Goal: Download file/media

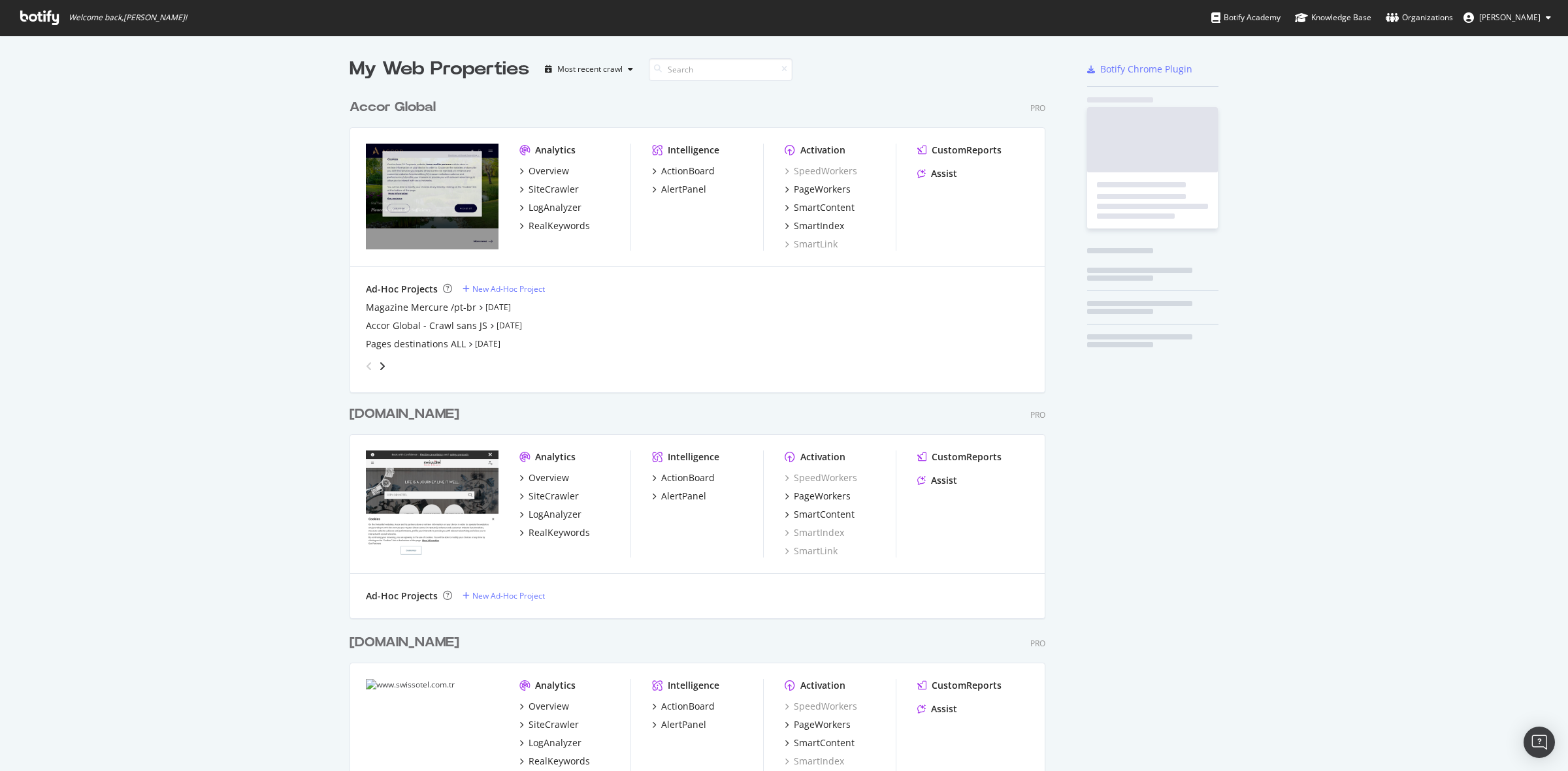
scroll to position [2580, 694]
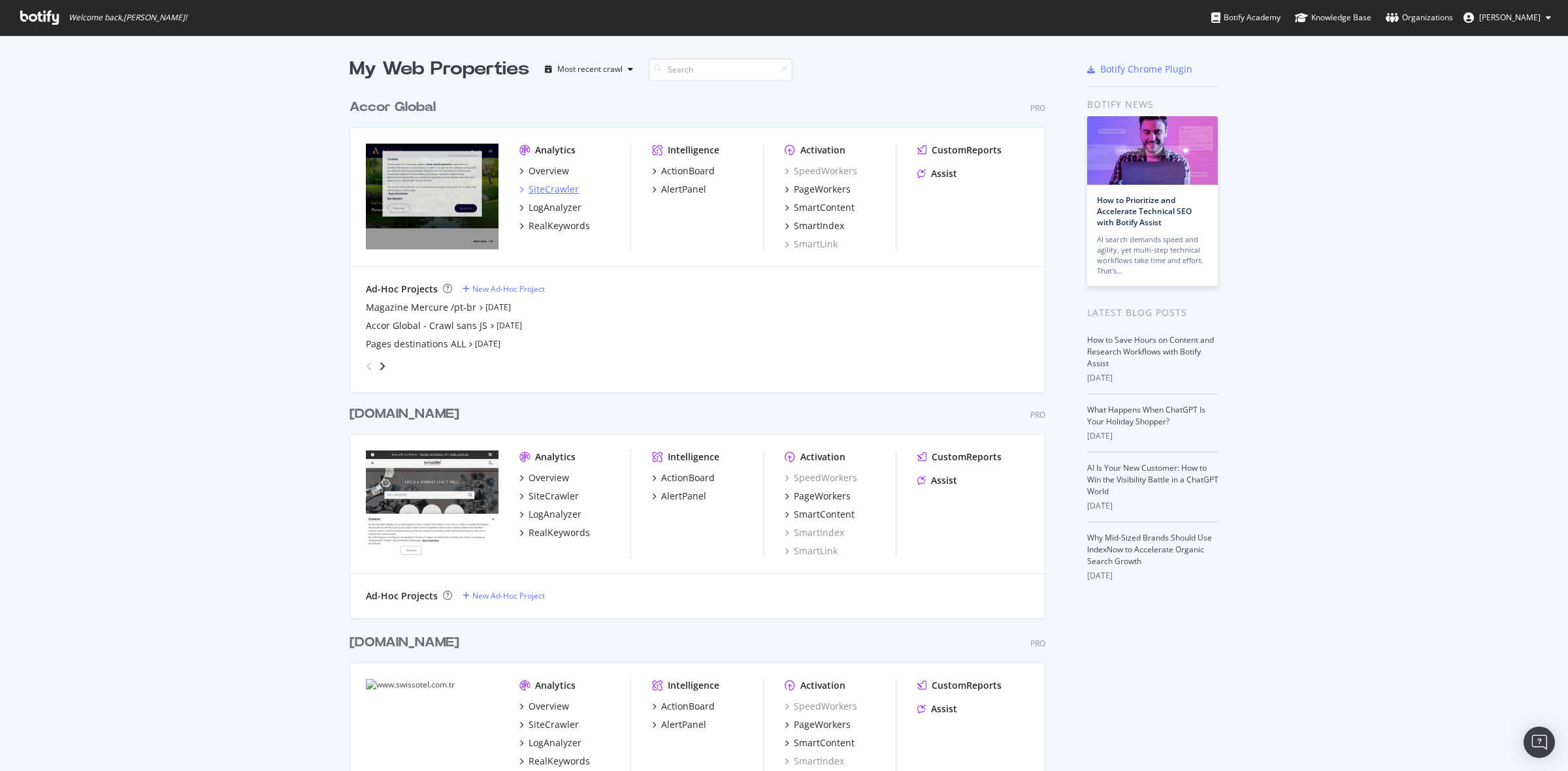
click at [541, 188] on div "SiteCrawler" at bounding box center [553, 189] width 50 height 13
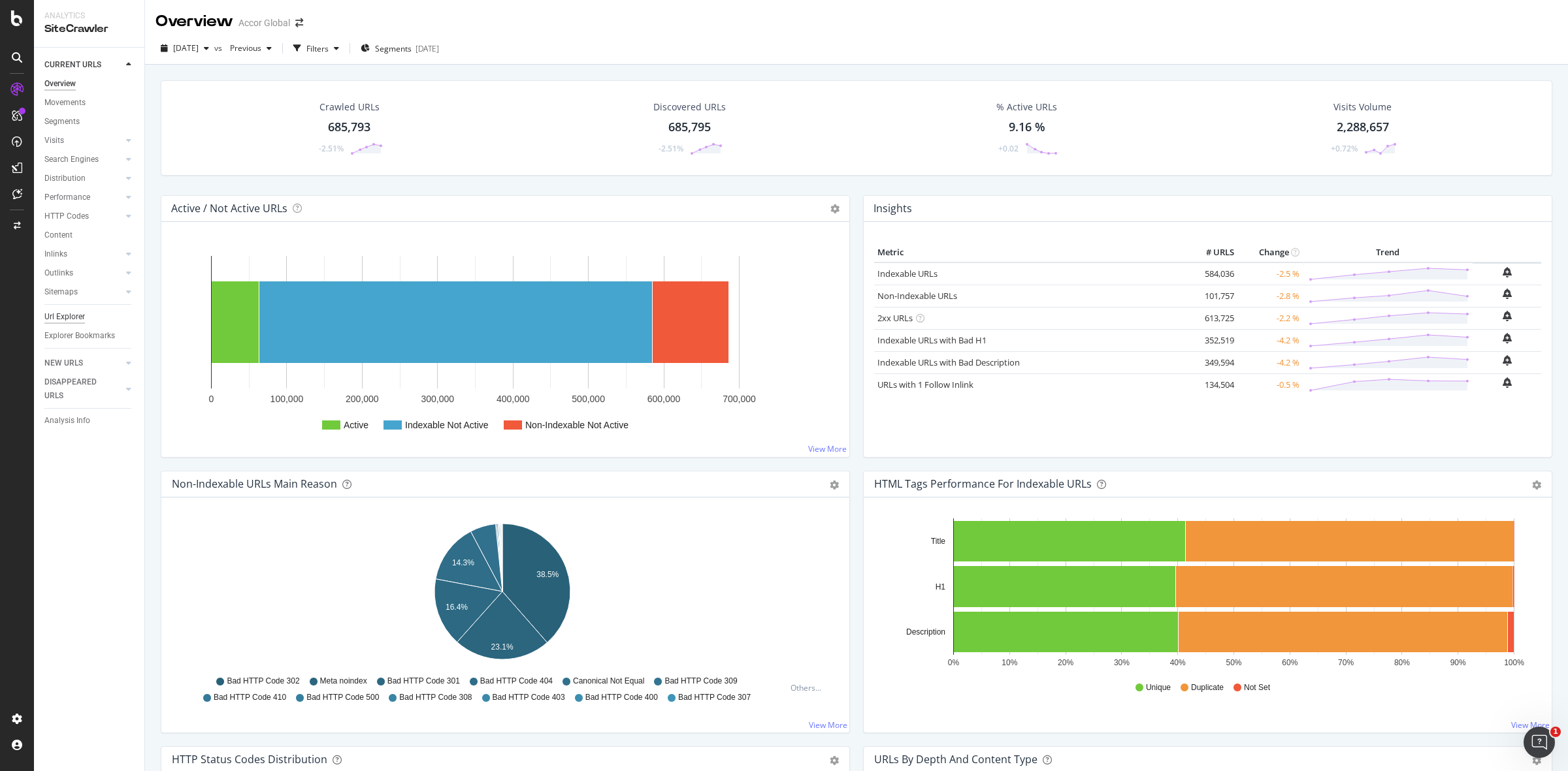
click at [64, 314] on div "Url Explorer" at bounding box center [65, 316] width 41 height 13
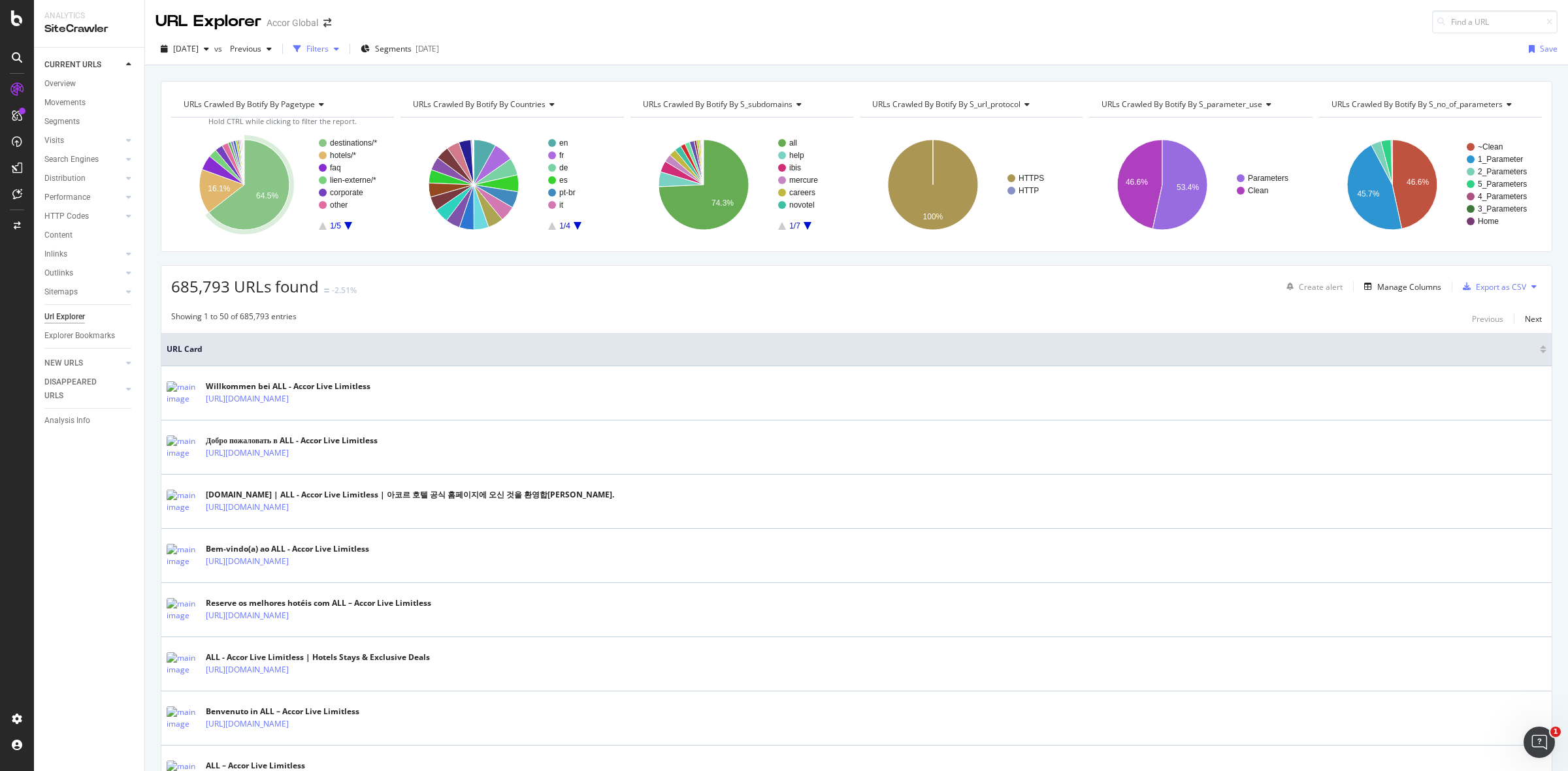
click at [328, 50] on div "Filters" at bounding box center [317, 49] width 22 height 12
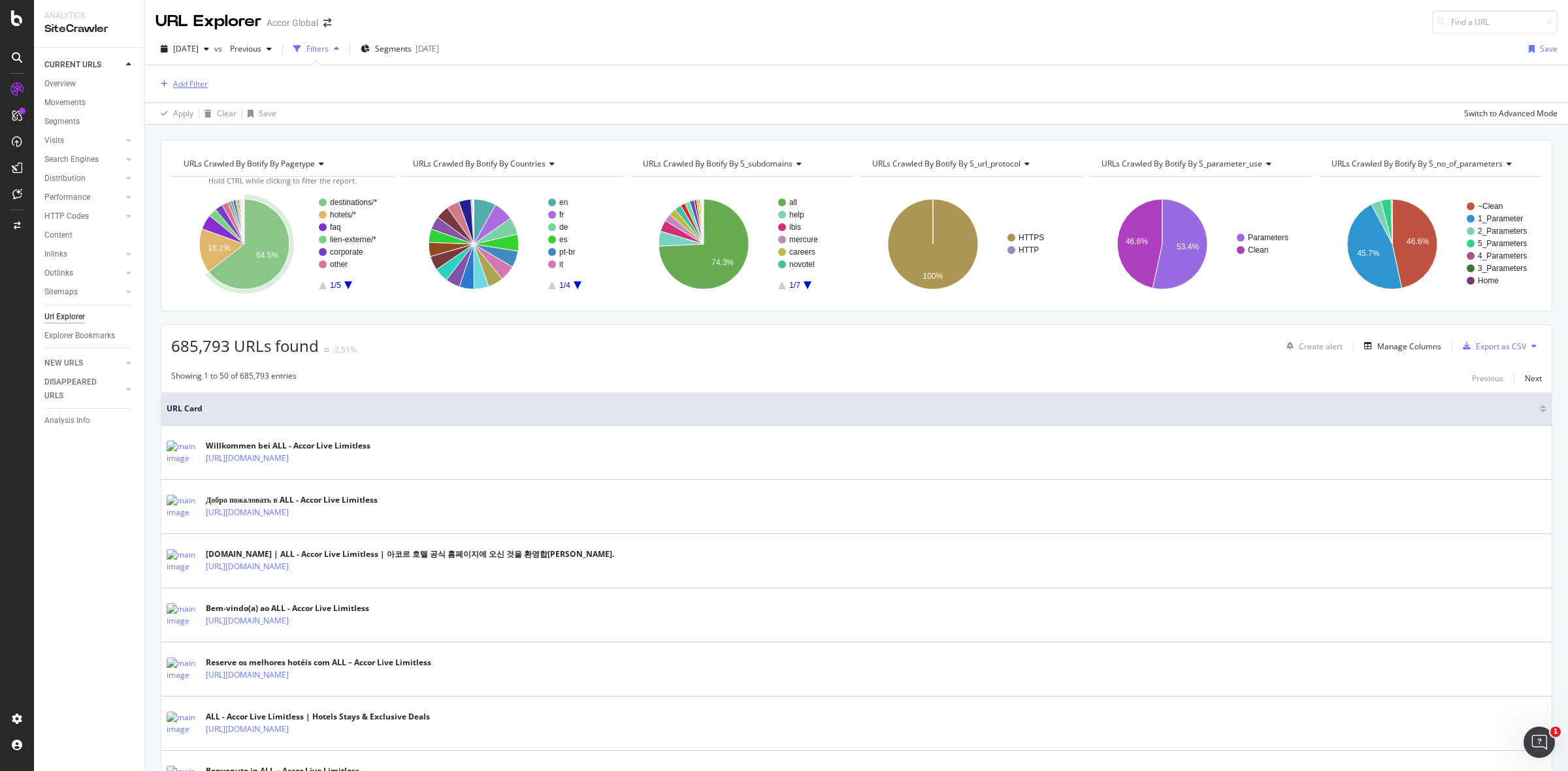
click at [183, 86] on div "Add Filter" at bounding box center [190, 84] width 35 height 12
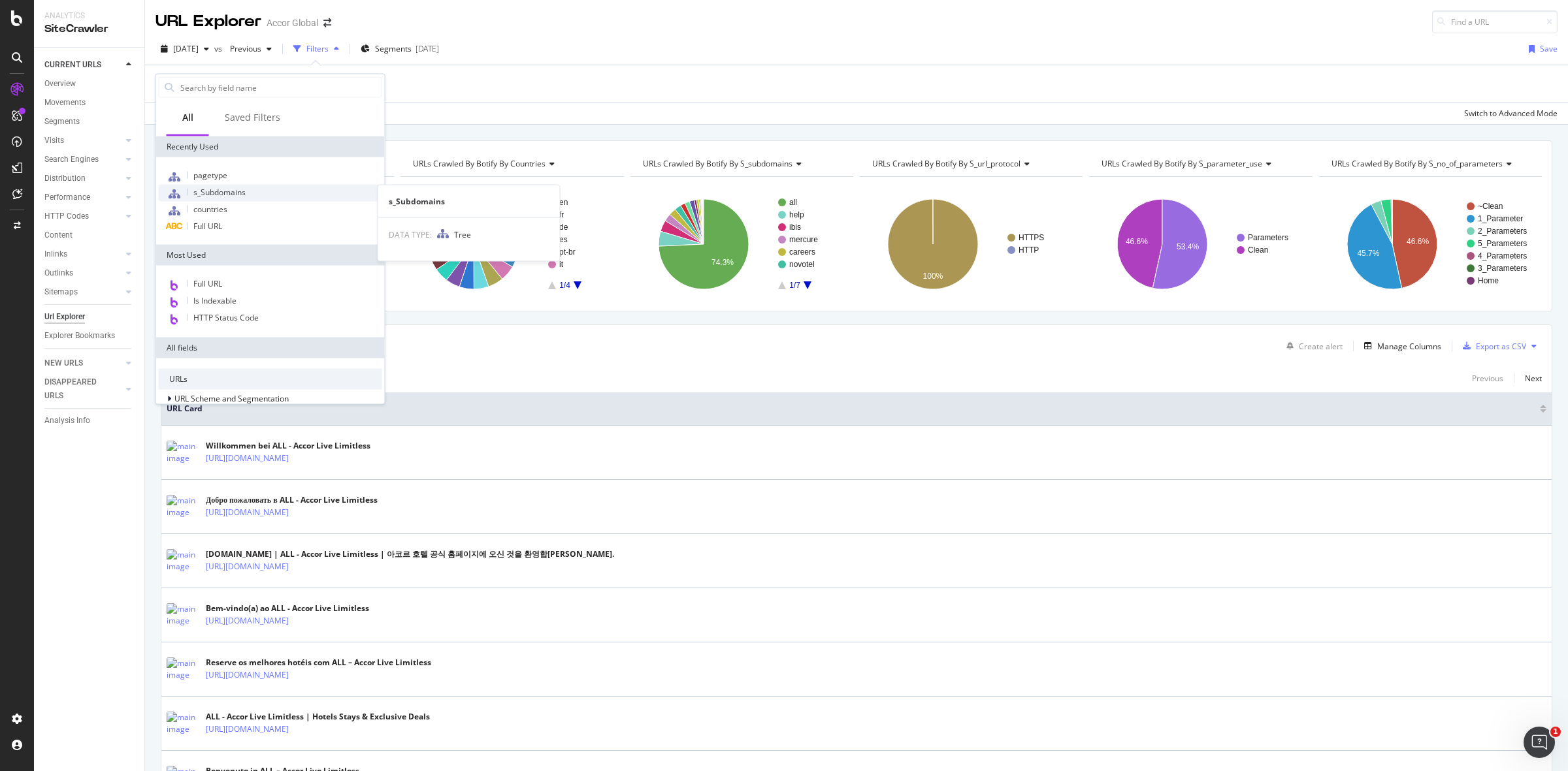
click at [228, 193] on span "s_Subdomains" at bounding box center [219, 192] width 52 height 12
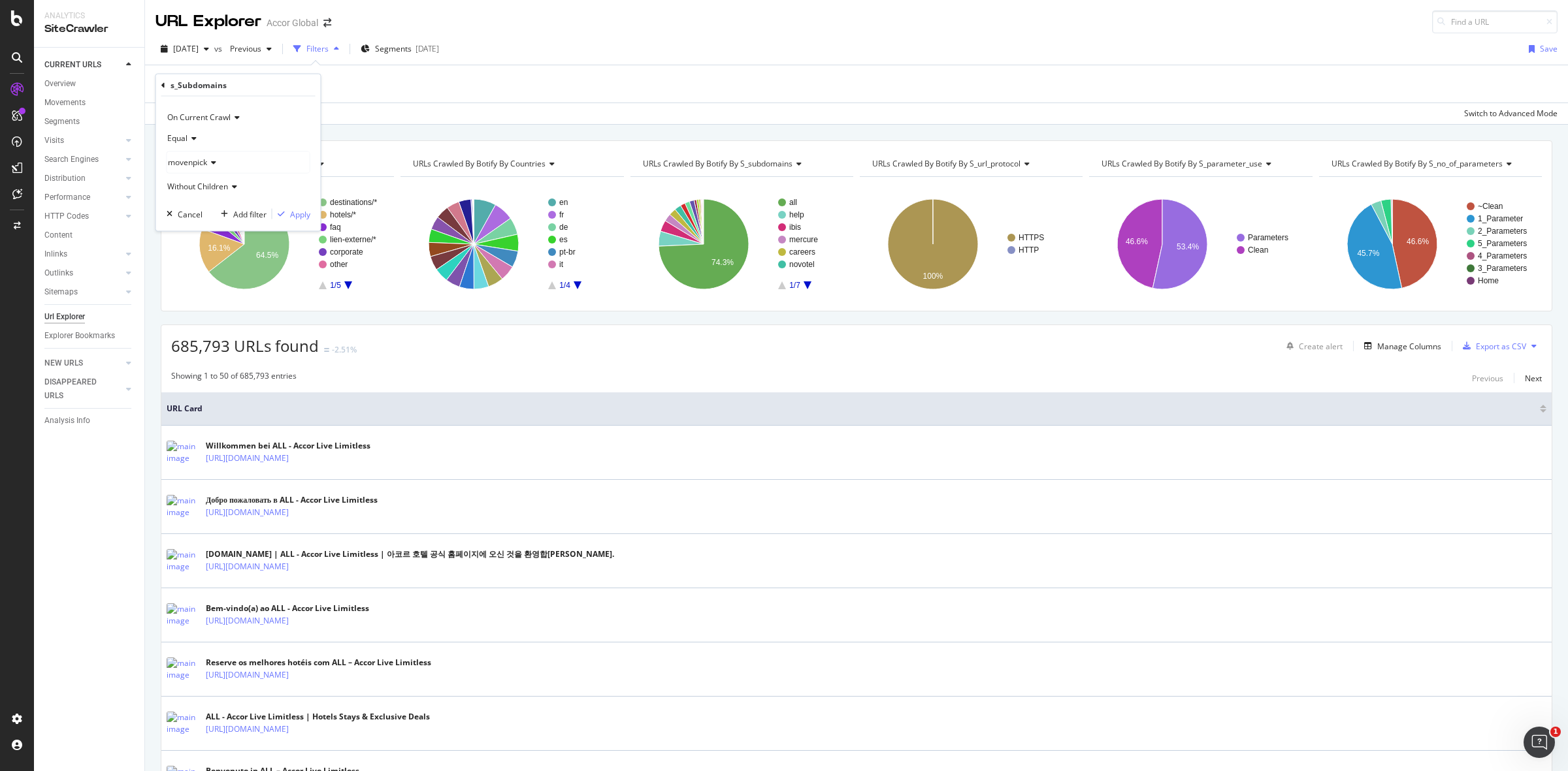
click at [211, 164] on icon at bounding box center [212, 162] width 9 height 8
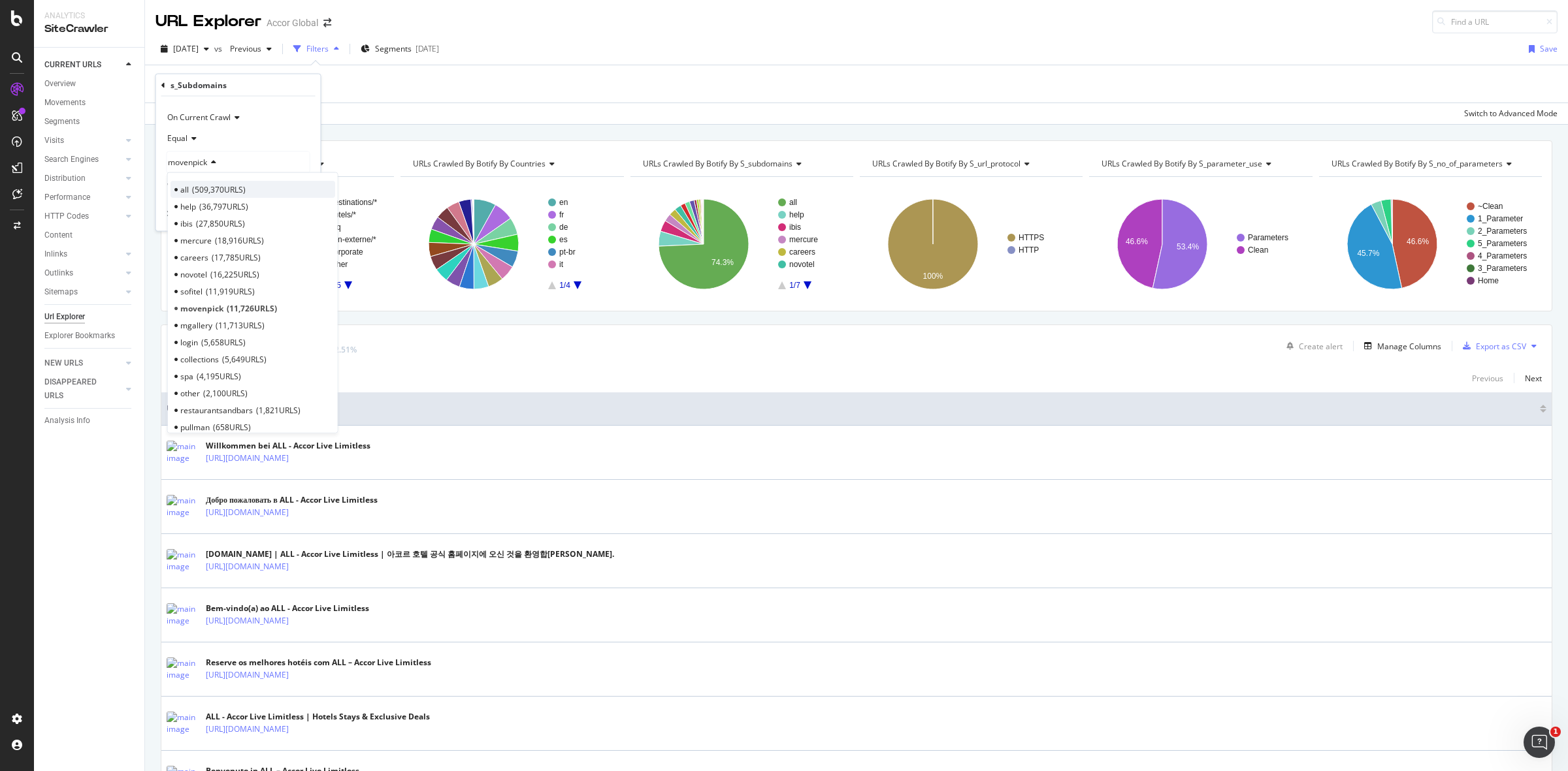
click at [205, 195] on span "509,370 URLS" at bounding box center [219, 189] width 54 height 12
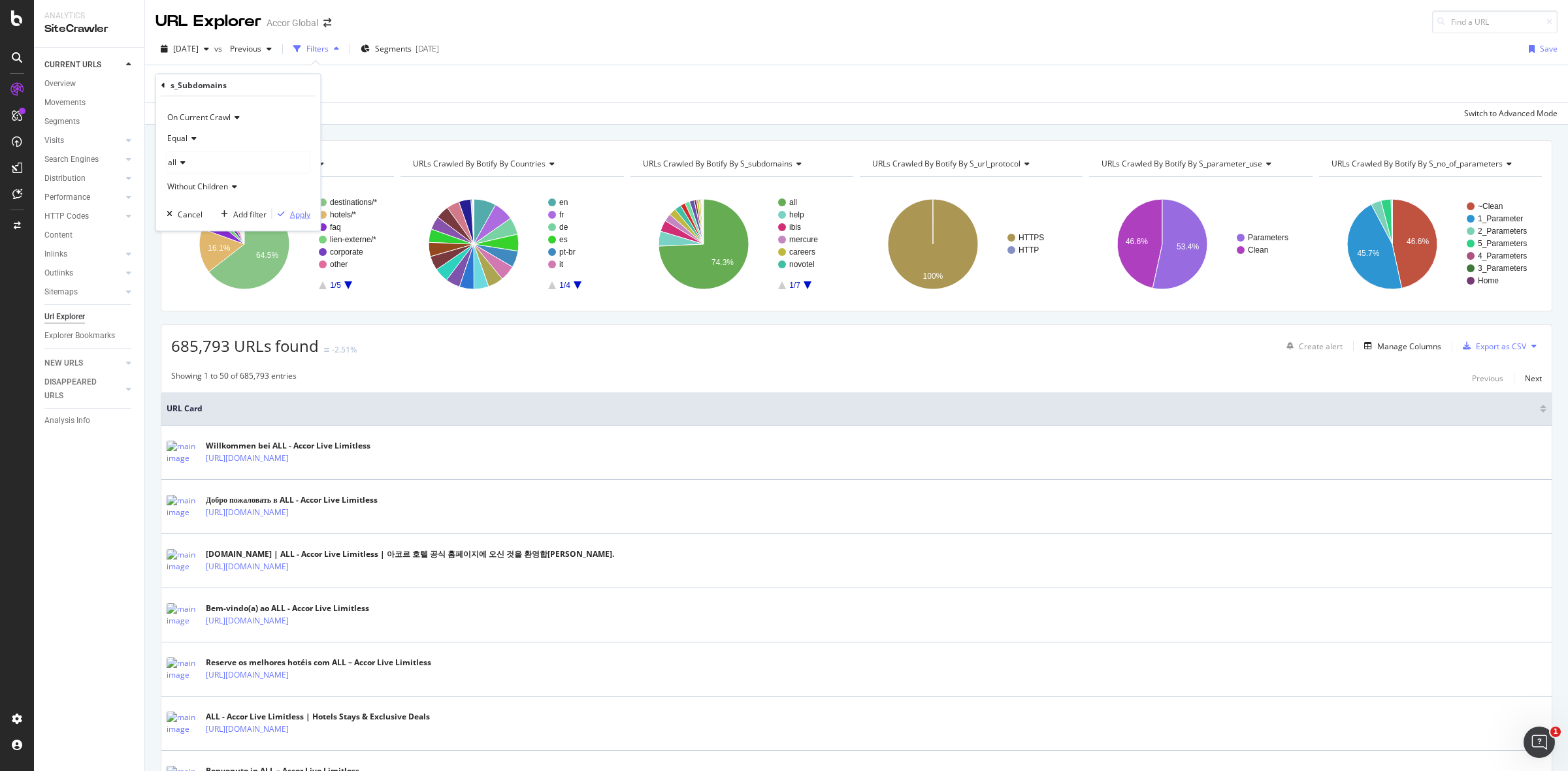
click at [288, 214] on div "button" at bounding box center [282, 214] width 18 height 8
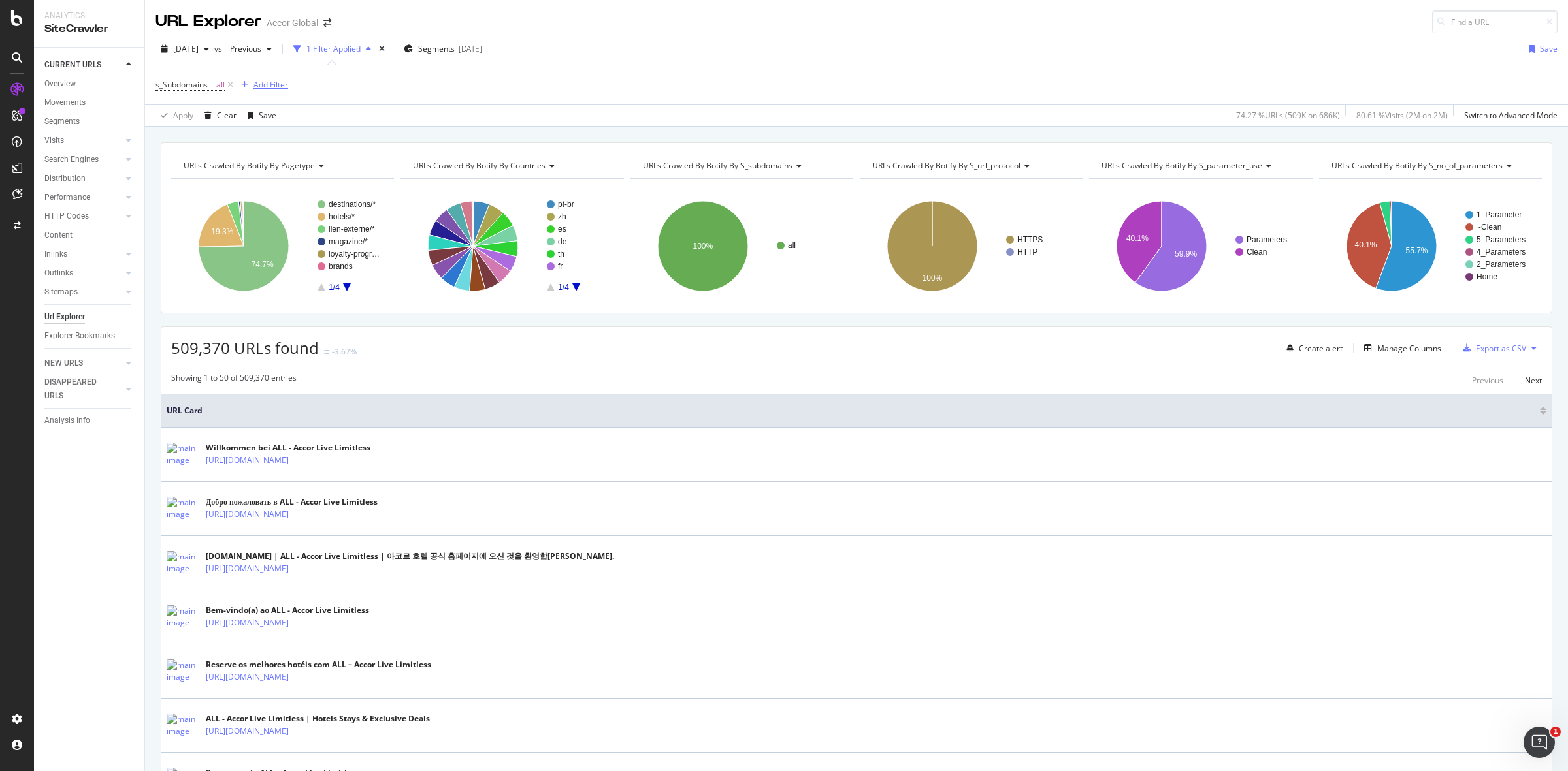
click at [272, 85] on div "Add Filter" at bounding box center [270, 84] width 35 height 12
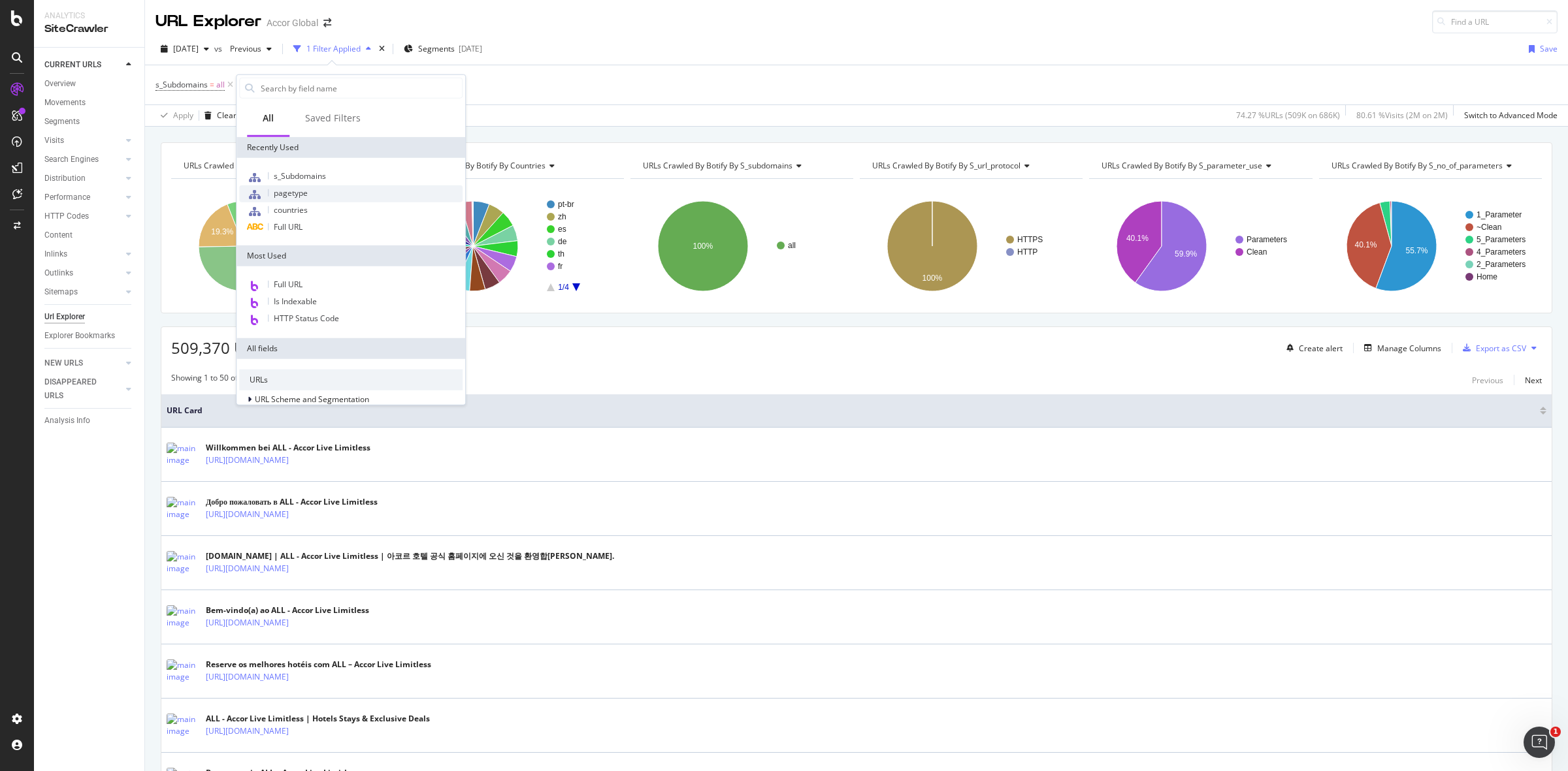
click at [289, 195] on span "pagetype" at bounding box center [290, 193] width 34 height 12
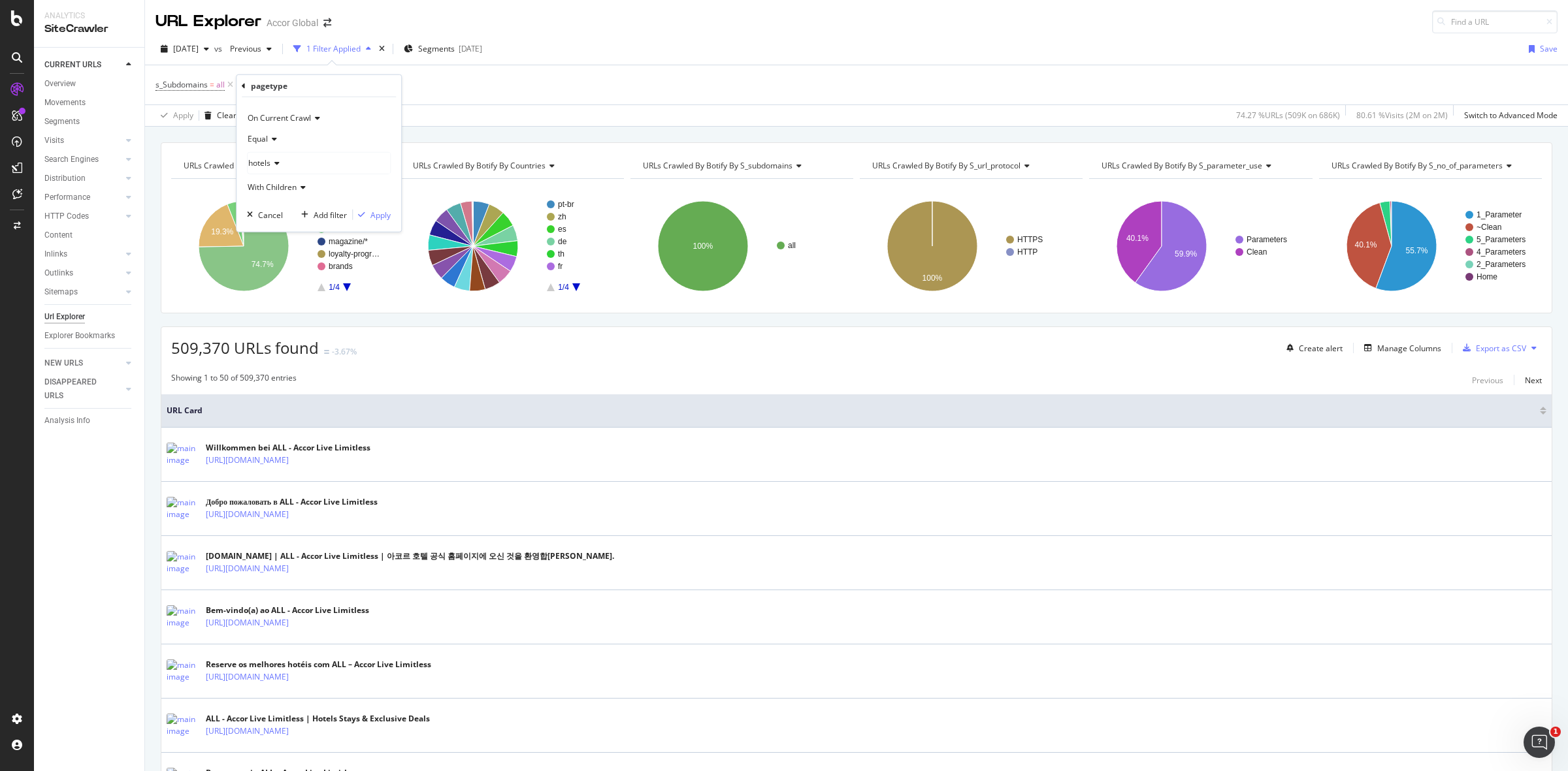
click at [271, 157] on div "hotels" at bounding box center [319, 164] width 143 height 21
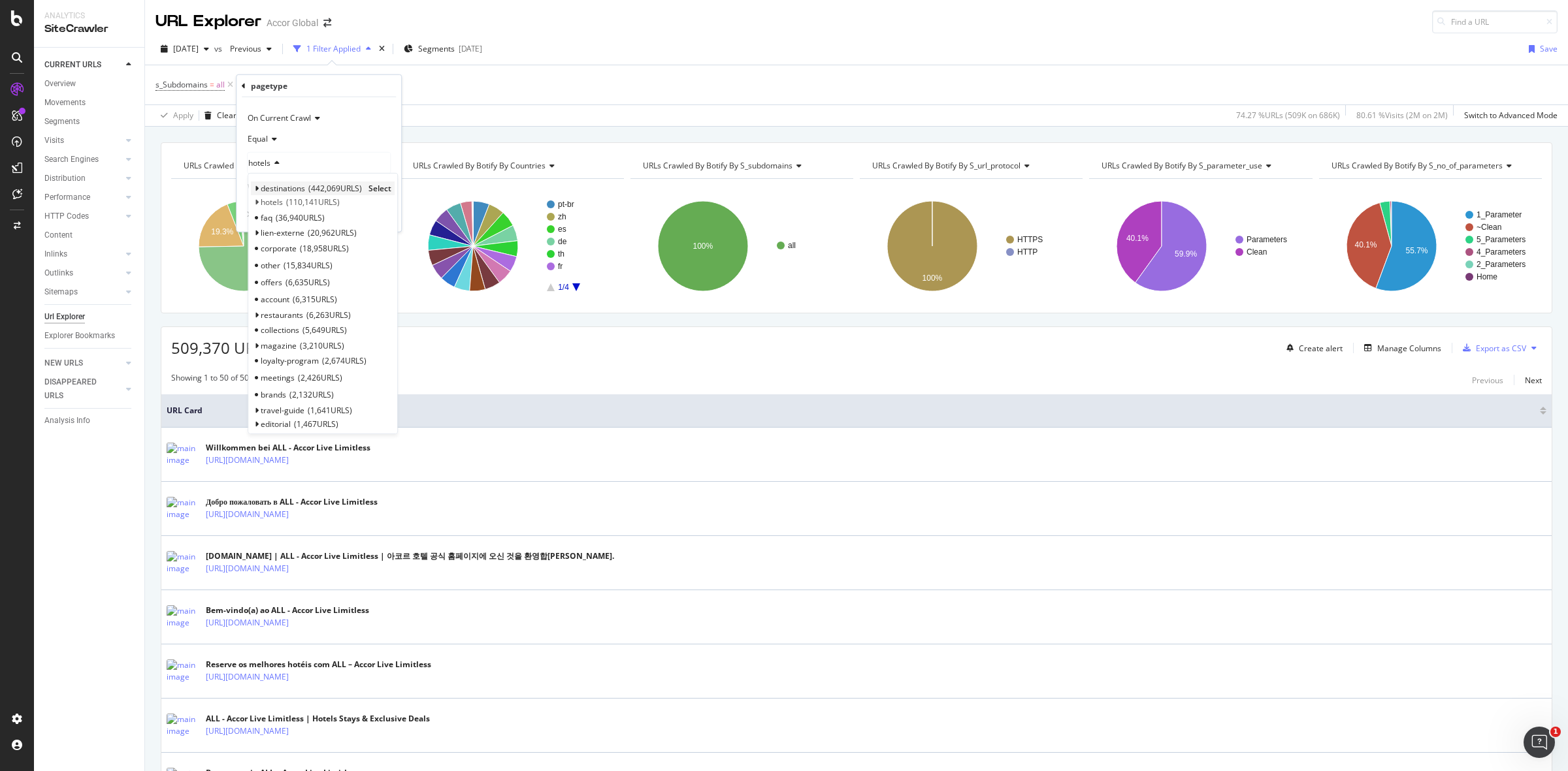
click at [258, 190] on icon at bounding box center [256, 189] width 4 height 8
click at [263, 201] on icon at bounding box center [262, 202] width 4 height 8
click at [363, 230] on span "Select" at bounding box center [369, 233] width 23 height 12
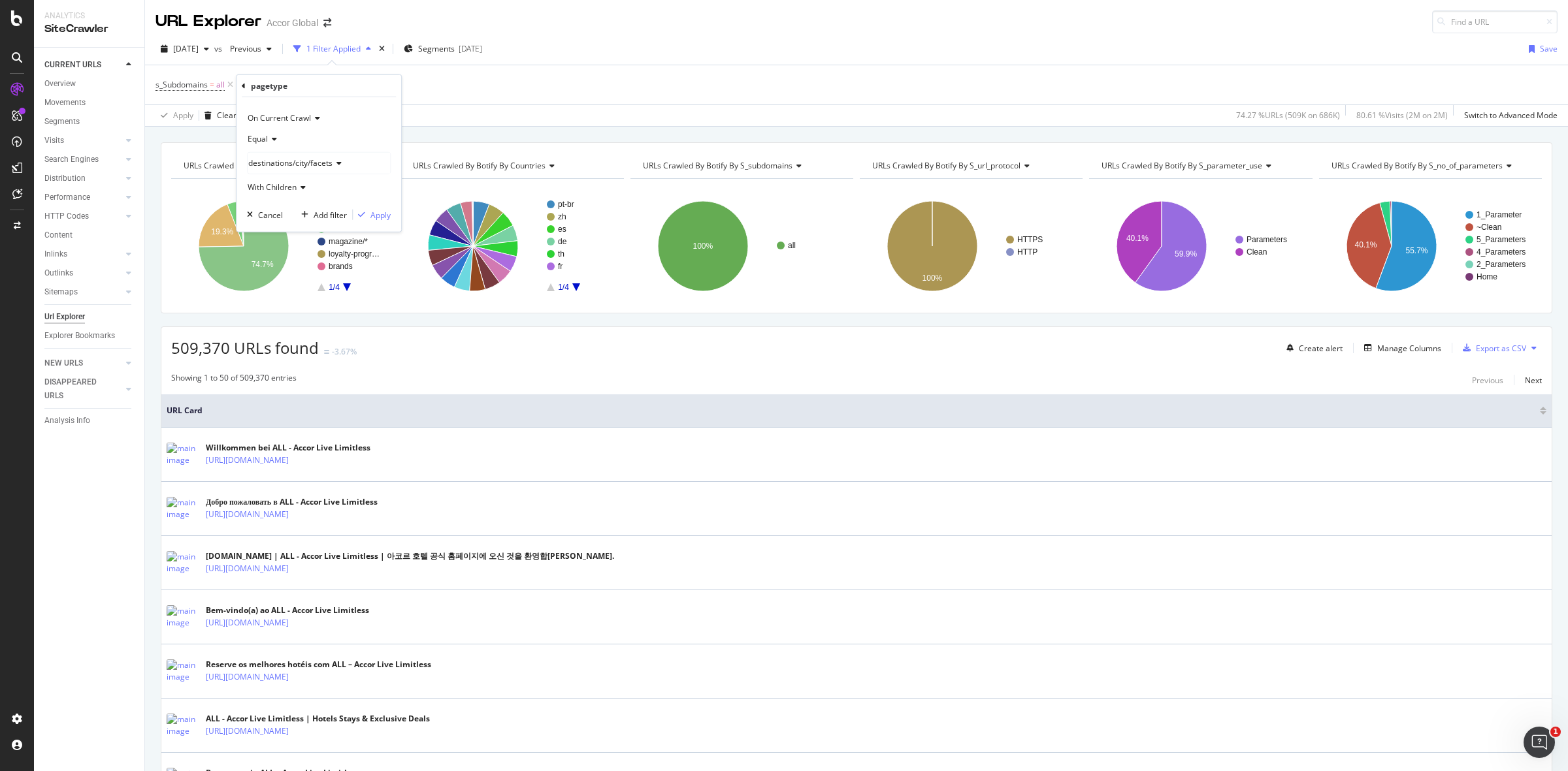
click at [275, 141] on icon at bounding box center [273, 139] width 9 height 8
click at [333, 138] on div "Equal" at bounding box center [319, 139] width 143 height 21
click at [312, 161] on span "destinations/city/facets" at bounding box center [290, 163] width 84 height 12
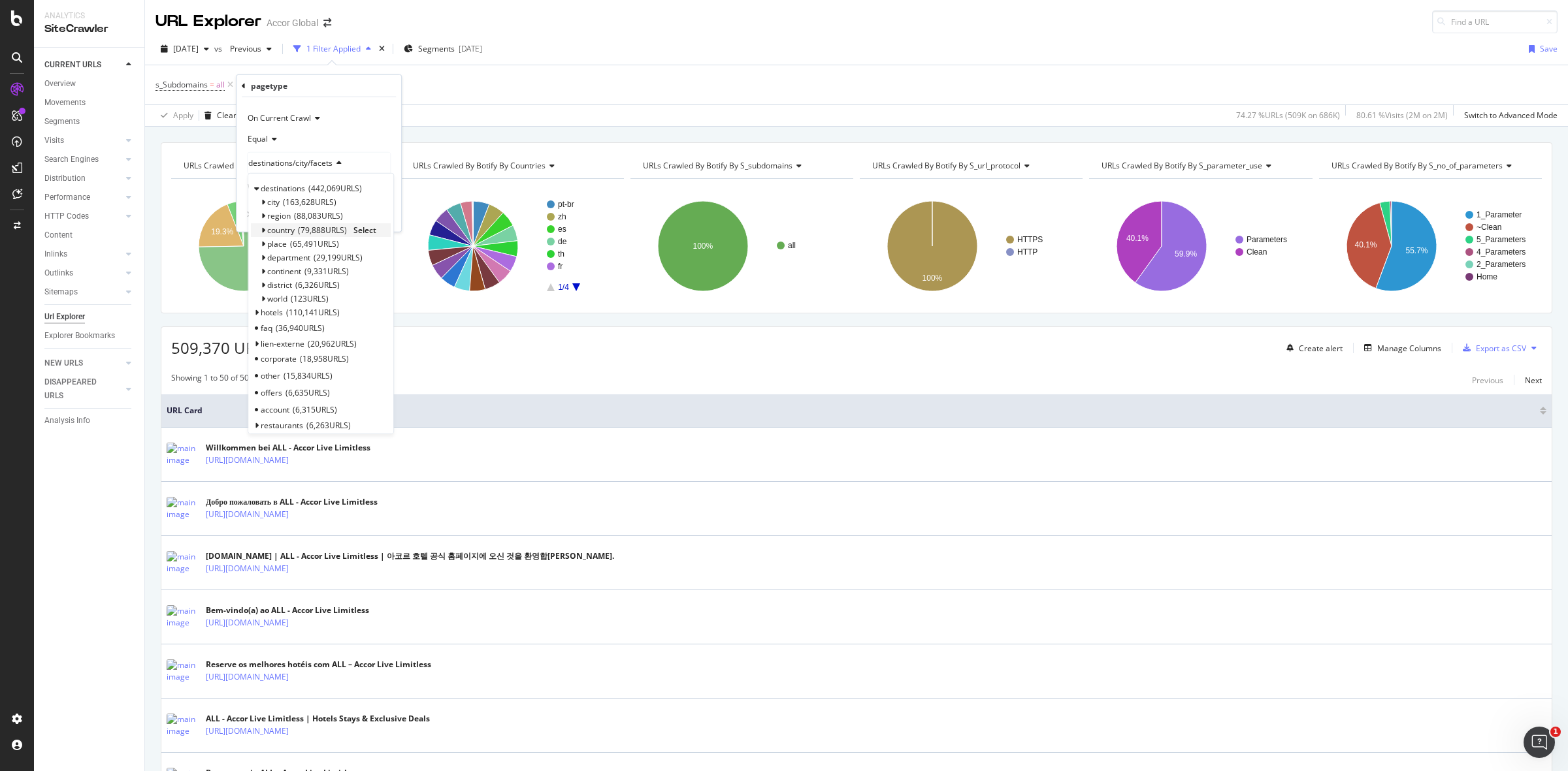
click at [263, 226] on icon at bounding box center [262, 229] width 4 height 8
click at [363, 227] on span "Select" at bounding box center [365, 229] width 23 height 12
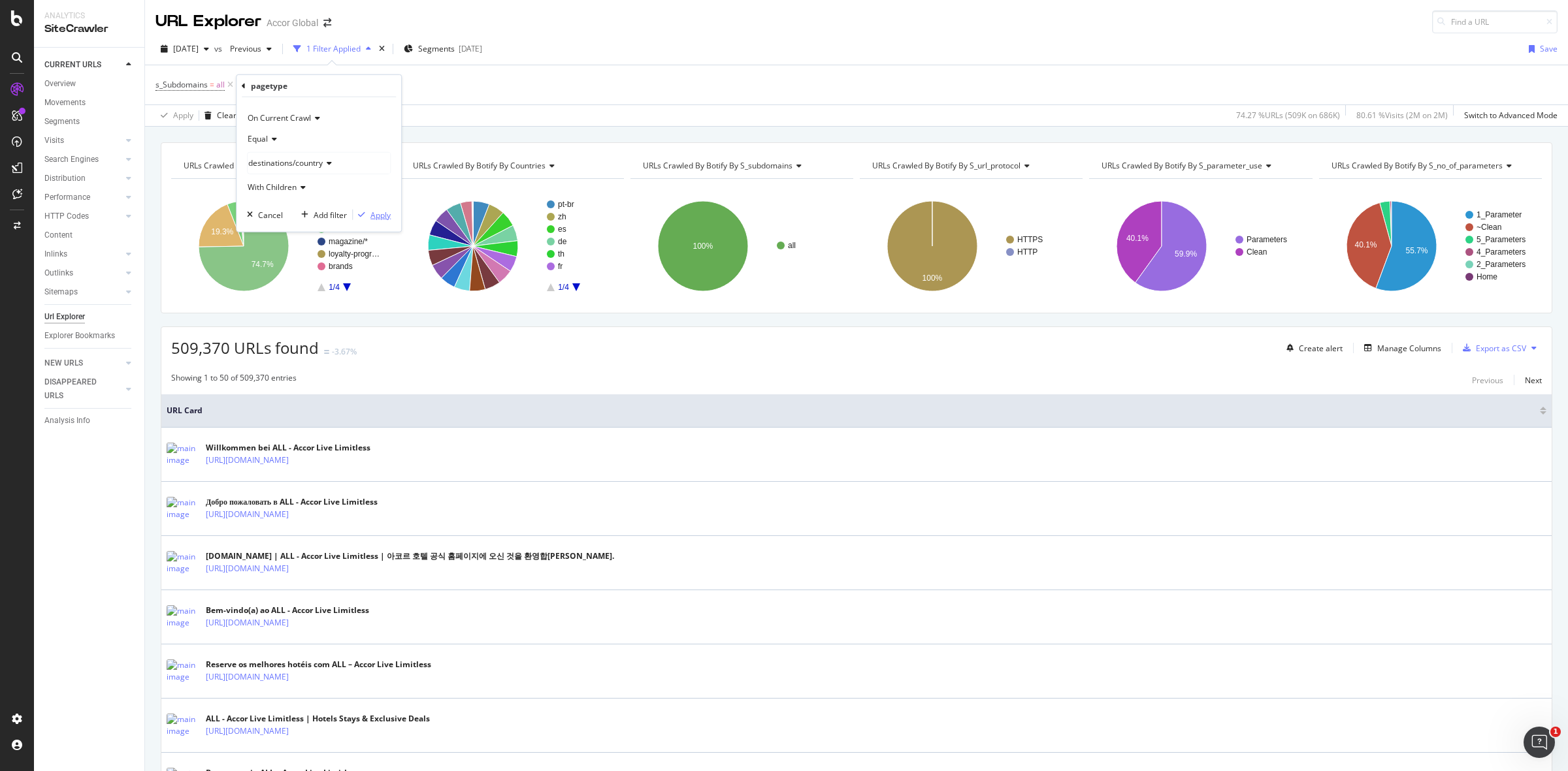
click at [377, 216] on div "Apply" at bounding box center [380, 214] width 20 height 12
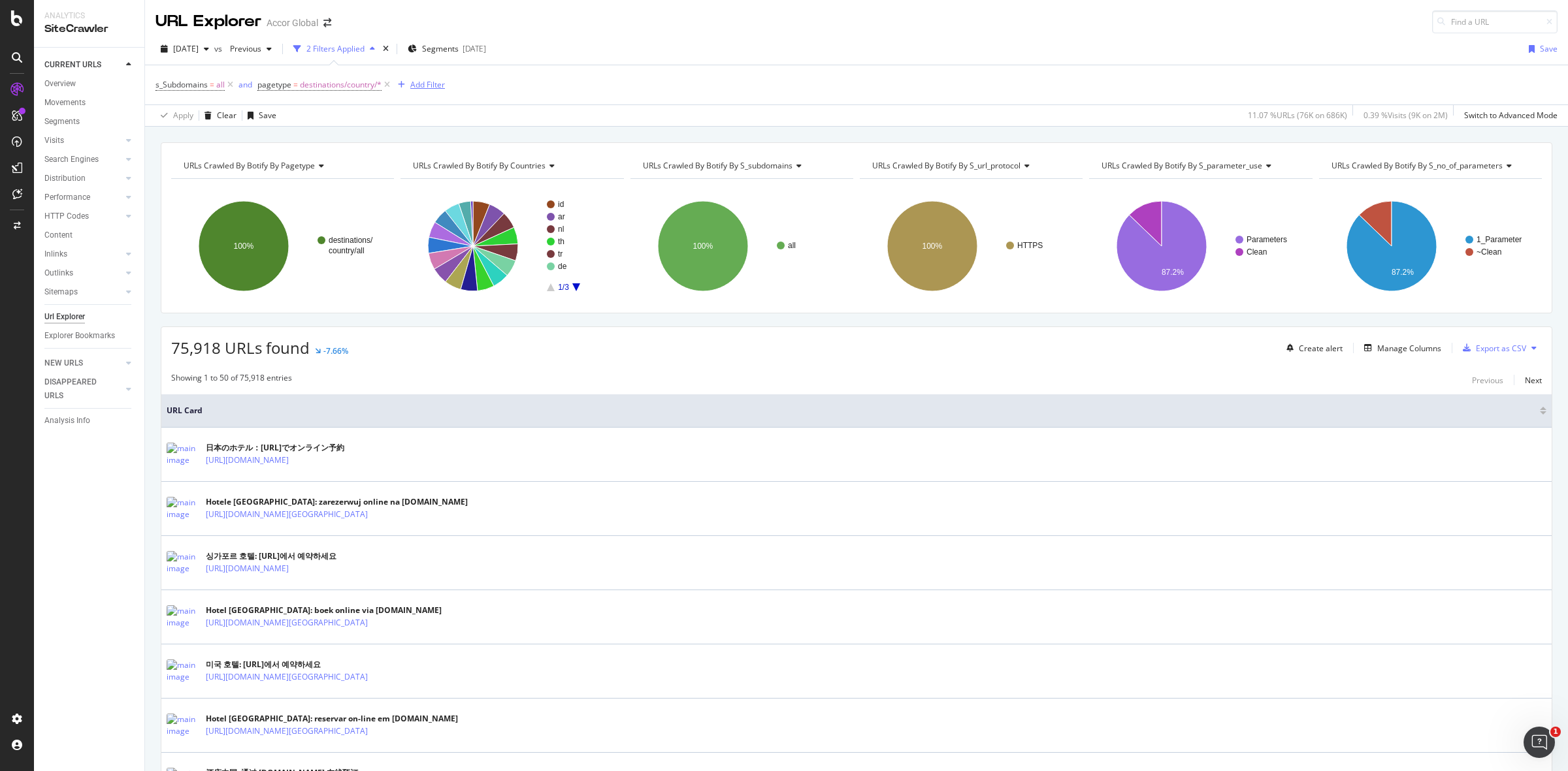
click at [429, 81] on div "Add Filter" at bounding box center [427, 84] width 35 height 12
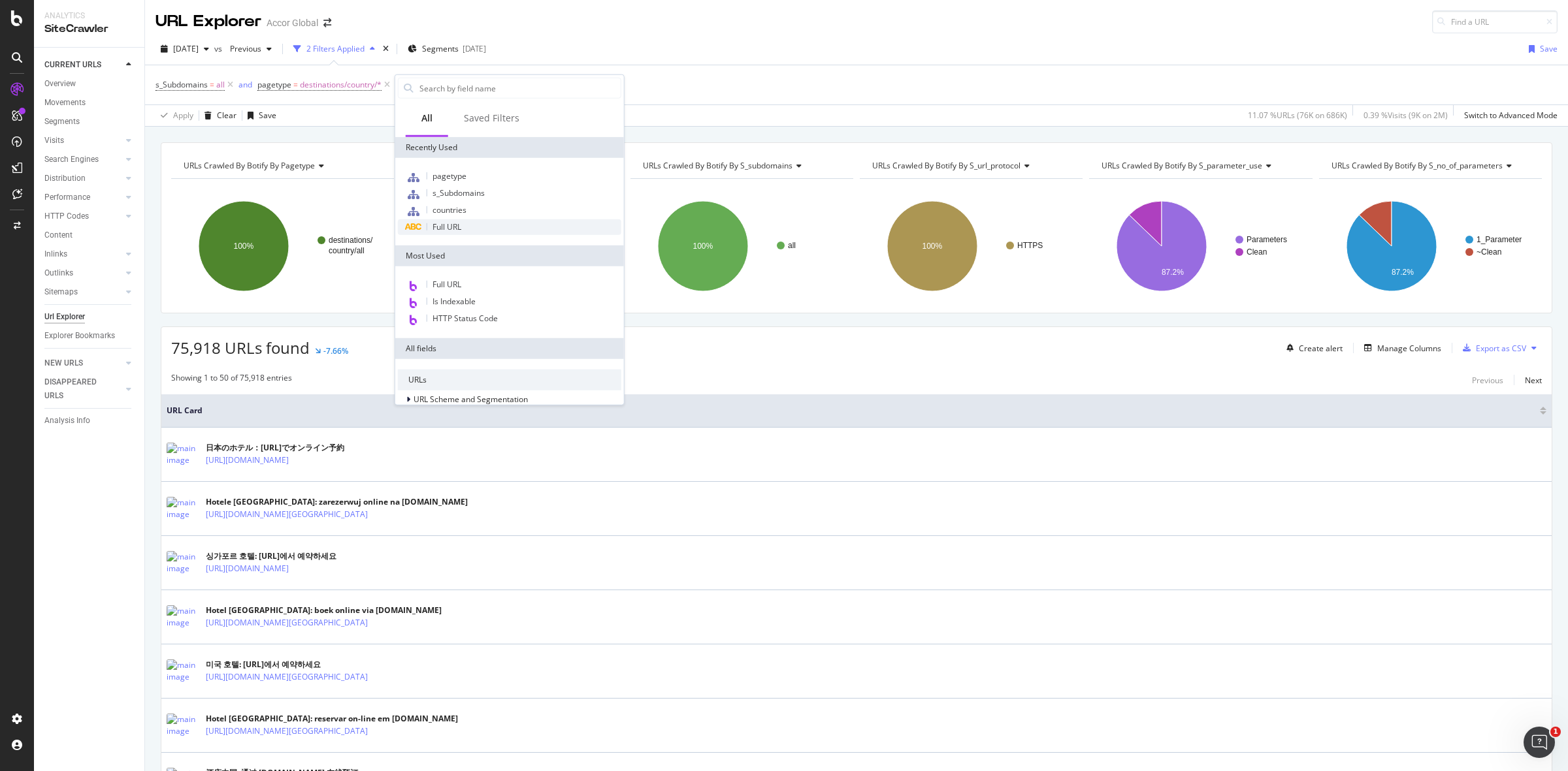
click at [459, 233] on div "Full URL" at bounding box center [509, 227] width 223 height 16
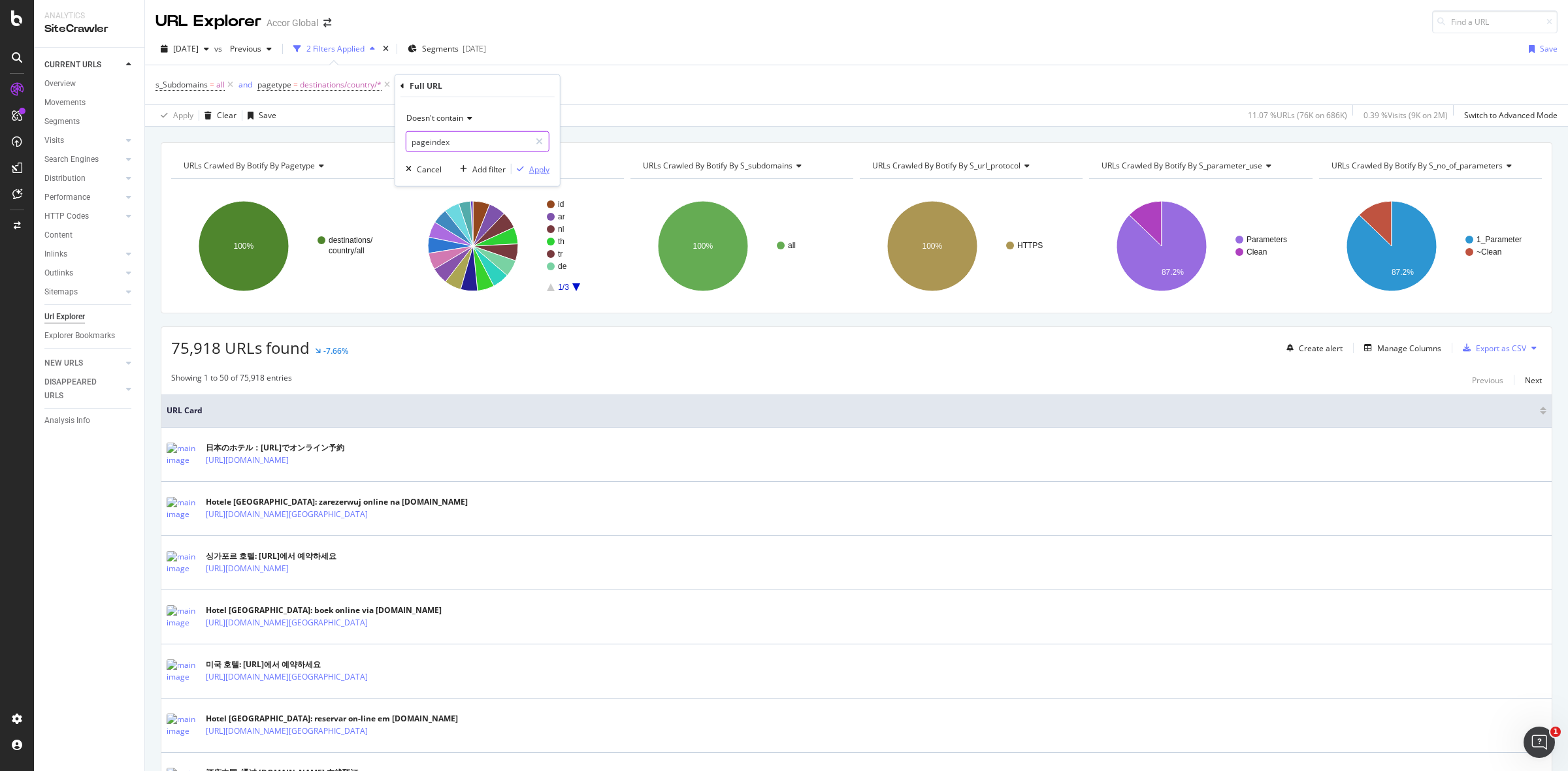
type input "pageindex"
click at [539, 170] on div "Apply" at bounding box center [539, 168] width 20 height 12
click at [483, 81] on span "^.*pageindex.*$" at bounding box center [482, 85] width 60 height 19
click at [455, 134] on input "pageindex" at bounding box center [490, 139] width 123 height 21
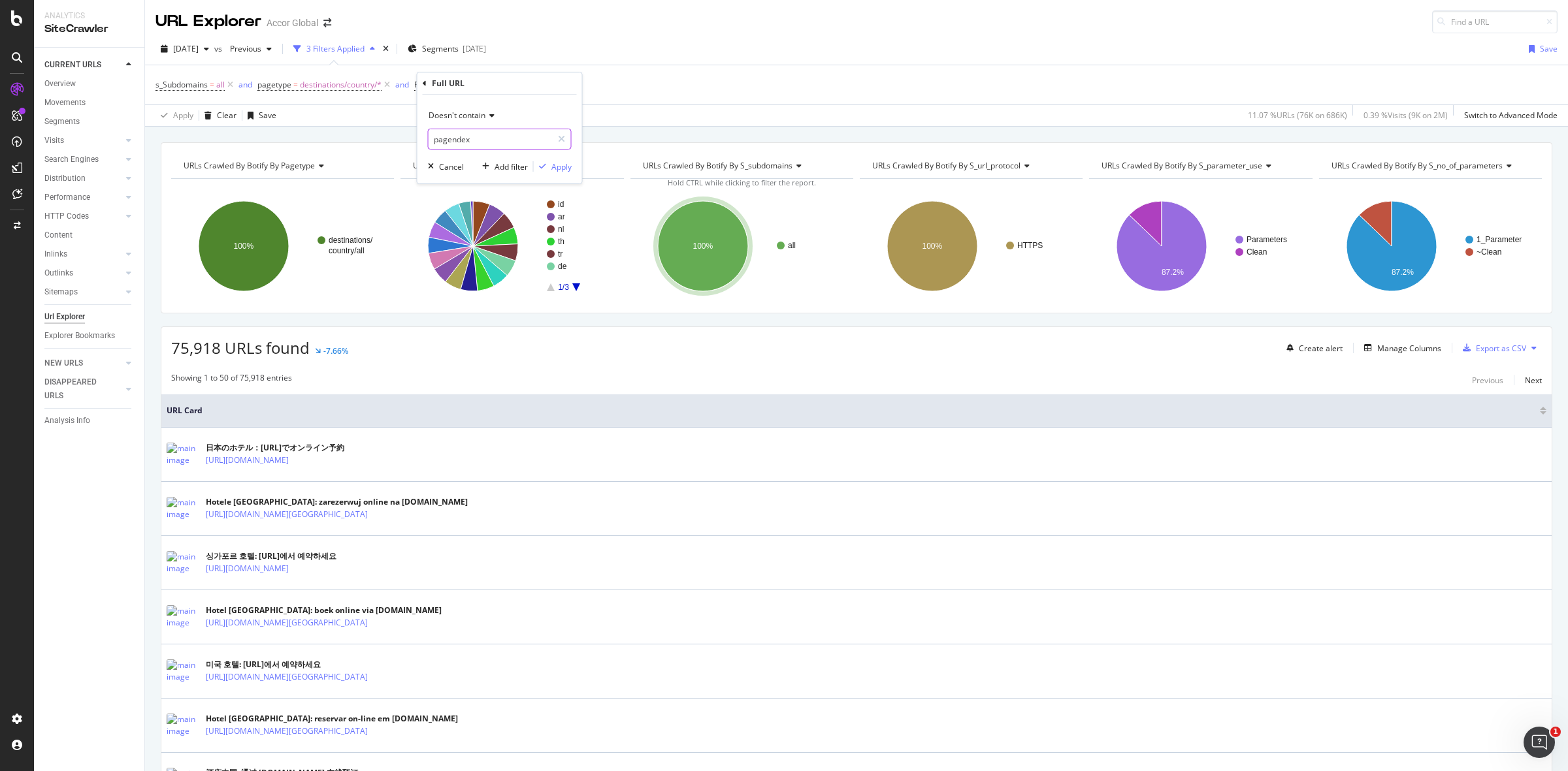
type input "pagendex"
click at [451, 133] on input "pagendex" at bounding box center [490, 139] width 123 height 21
type input "I"
type input "pageIndex"
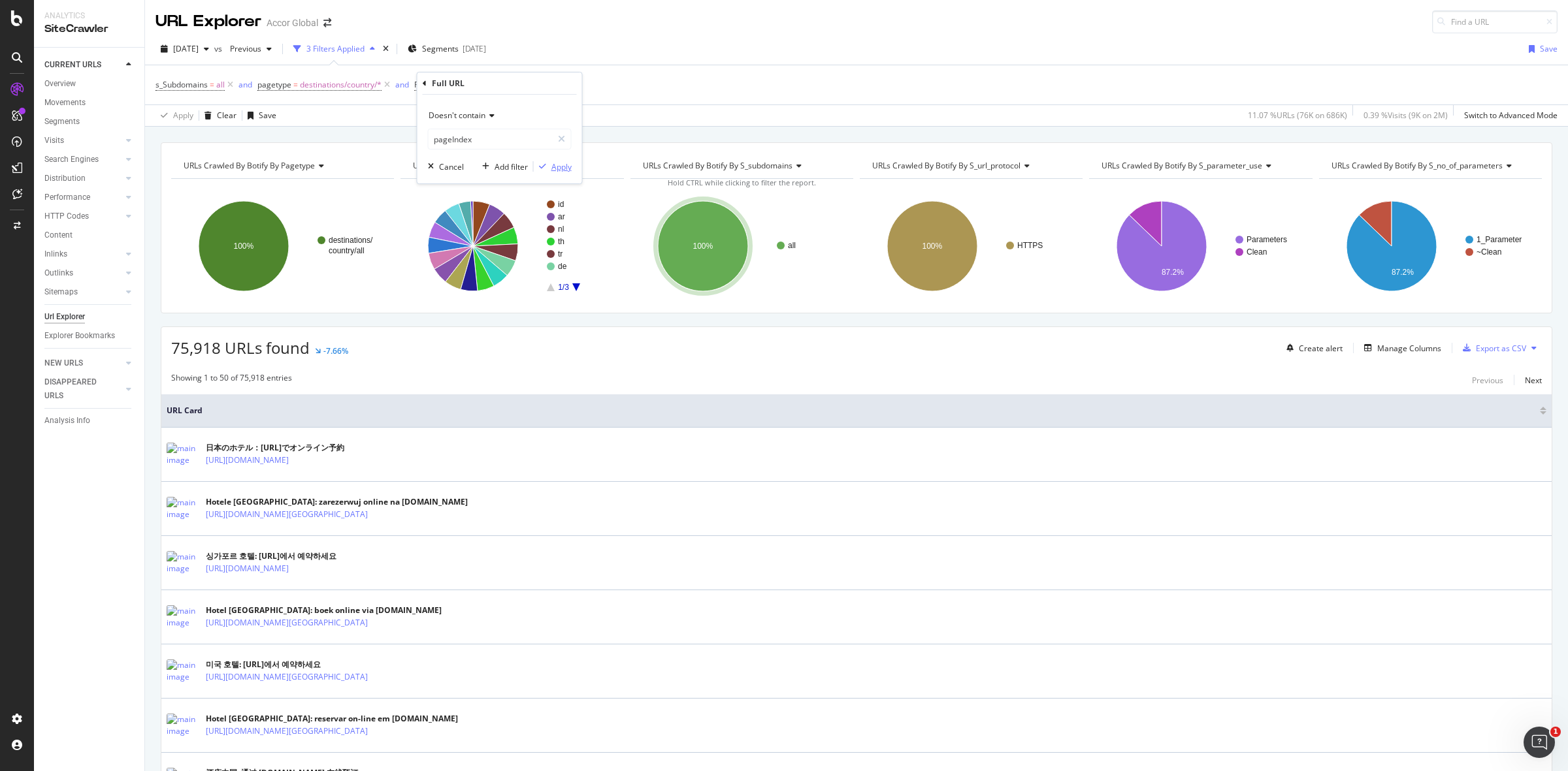
click at [554, 168] on div "Apply" at bounding box center [561, 166] width 20 height 12
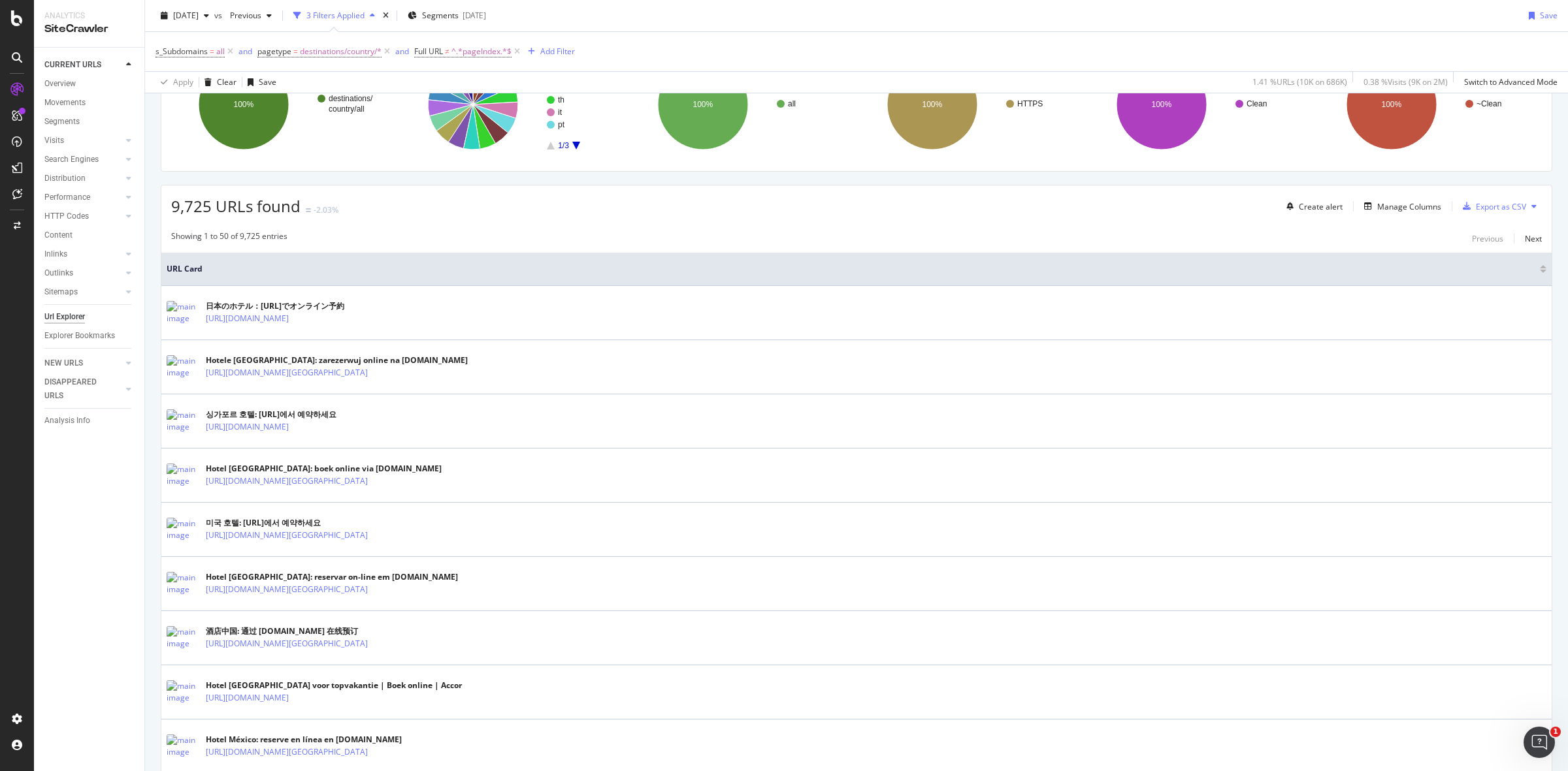
scroll to position [138, 0]
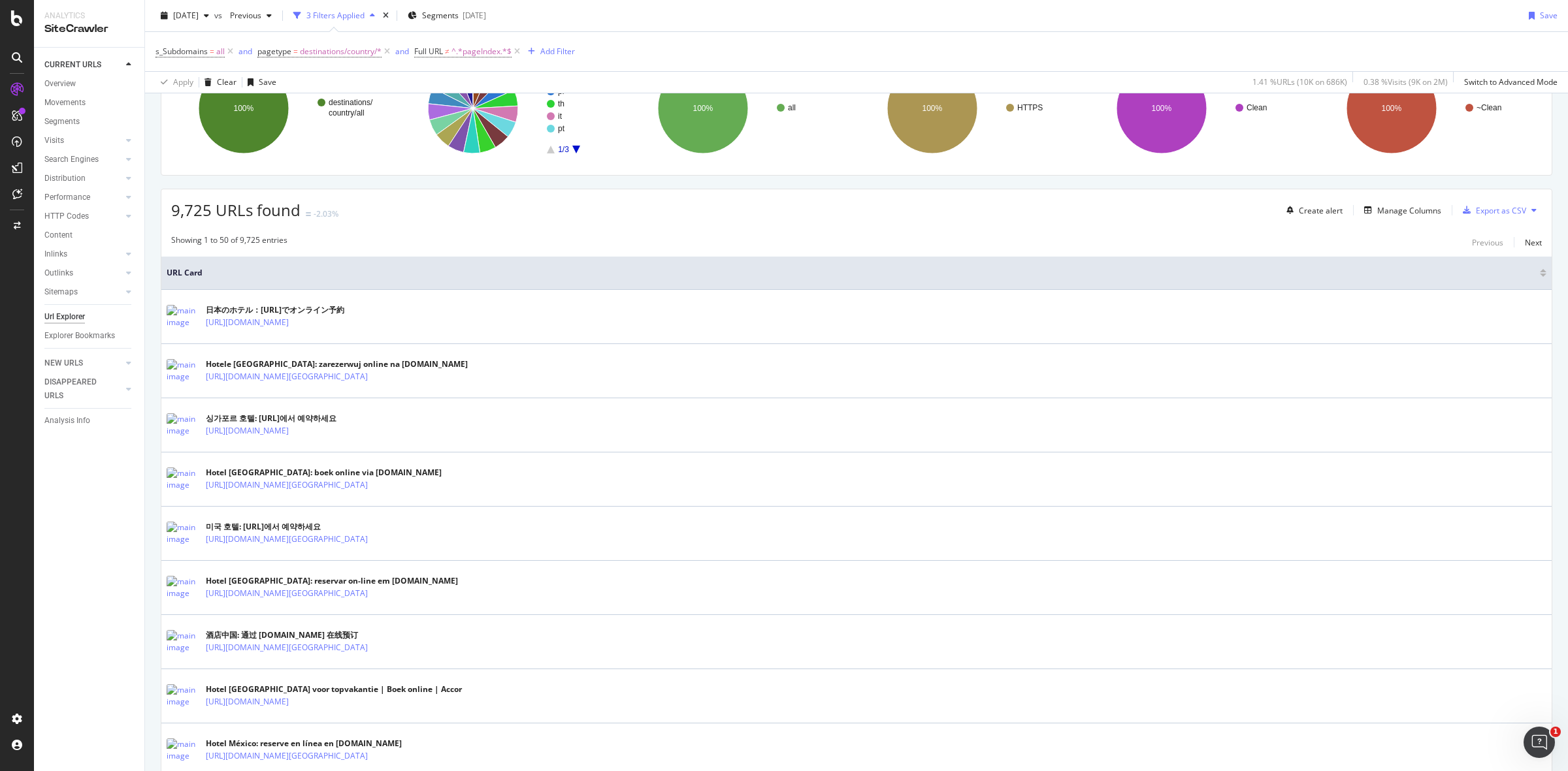
click at [1540, 270] on div at bounding box center [1542, 271] width 6 height 4
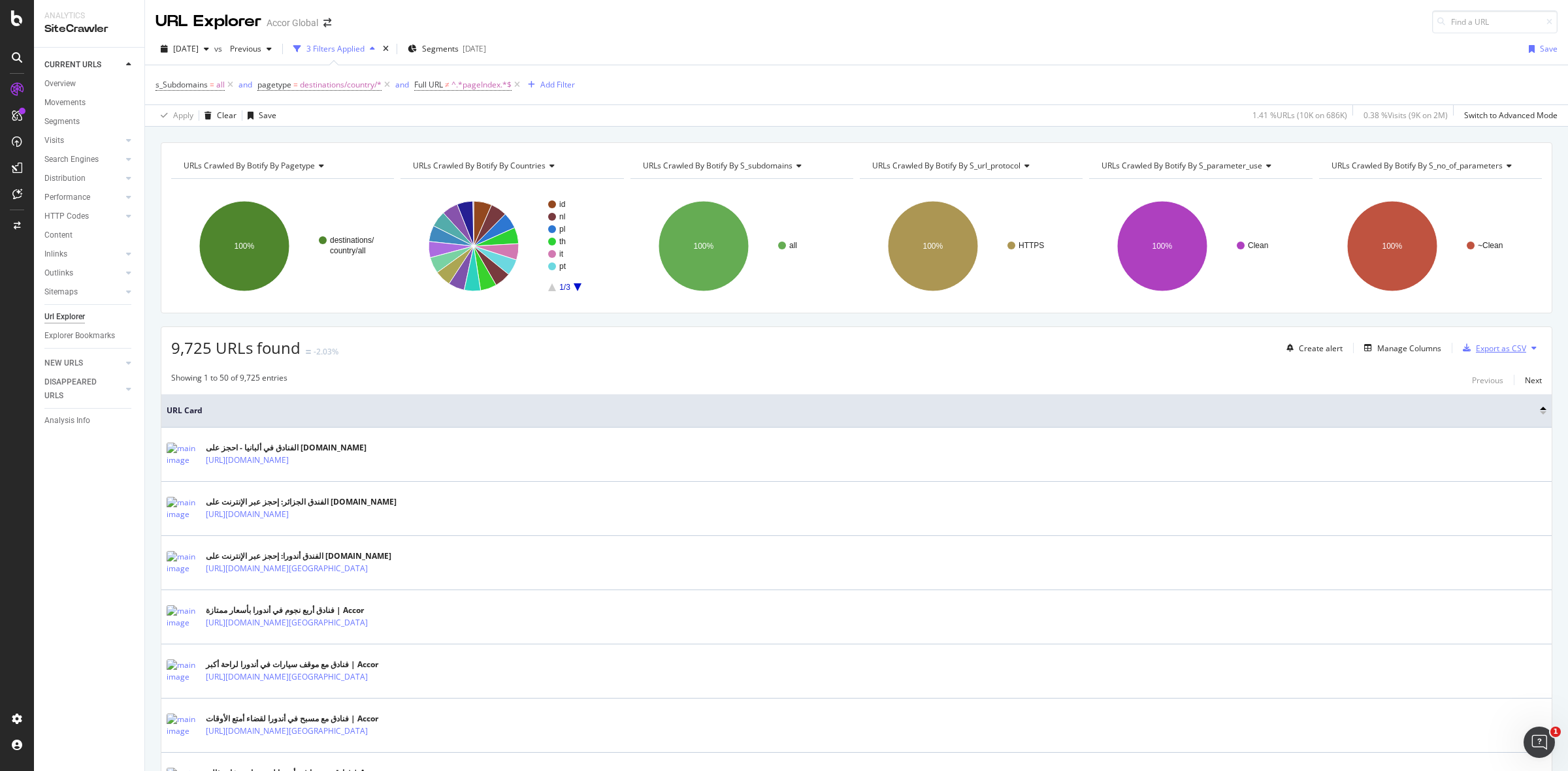
click at [1476, 343] on div "Export as CSV" at bounding box center [1501, 348] width 50 height 12
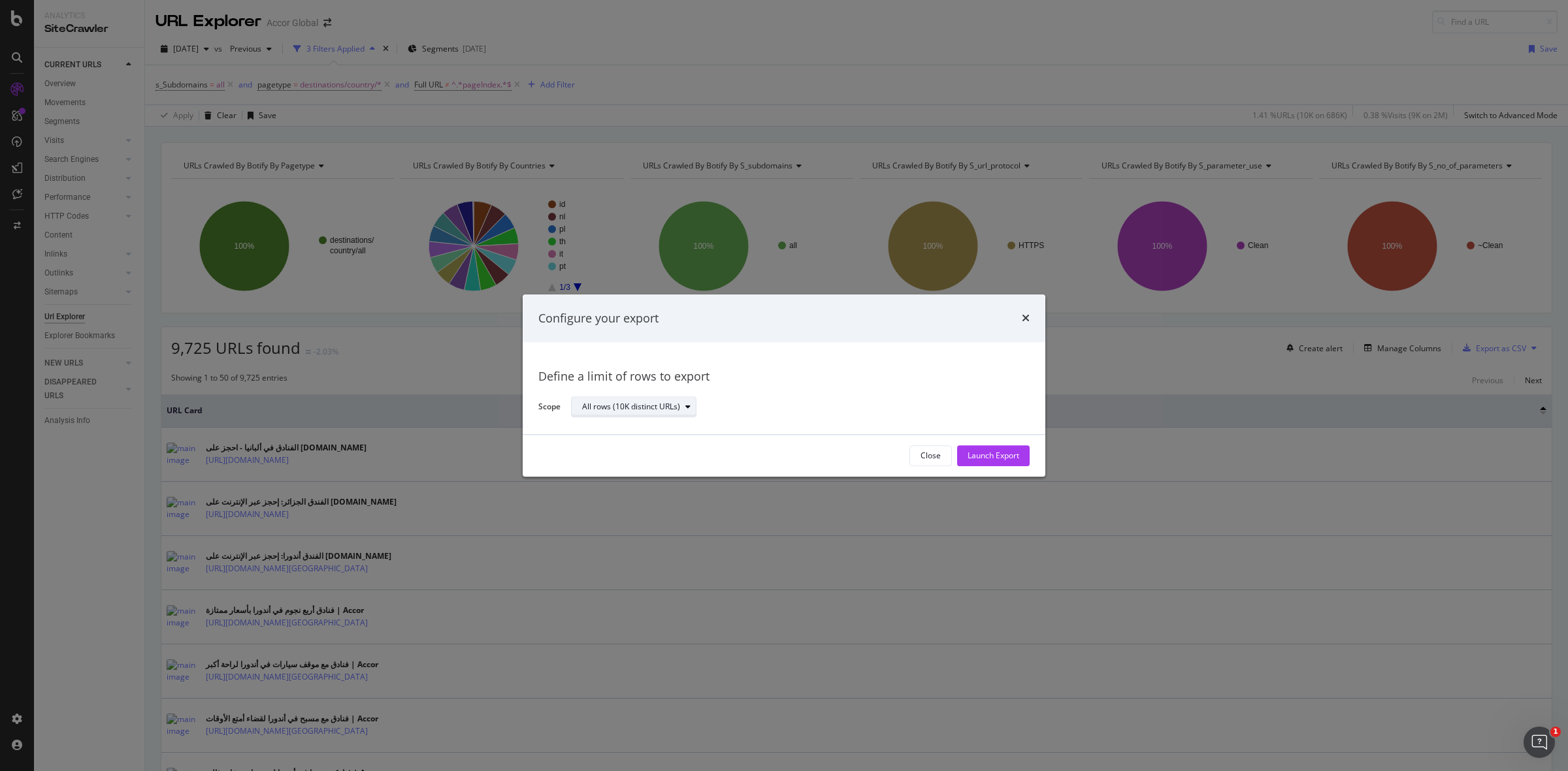
click at [661, 412] on div "All rows (10K distinct URLs)" at bounding box center [630, 407] width 98 height 8
click at [885, 383] on div "Define a limit of rows to export" at bounding box center [784, 377] width 491 height 17
click at [1000, 460] on div "Launch Export" at bounding box center [993, 456] width 51 height 12
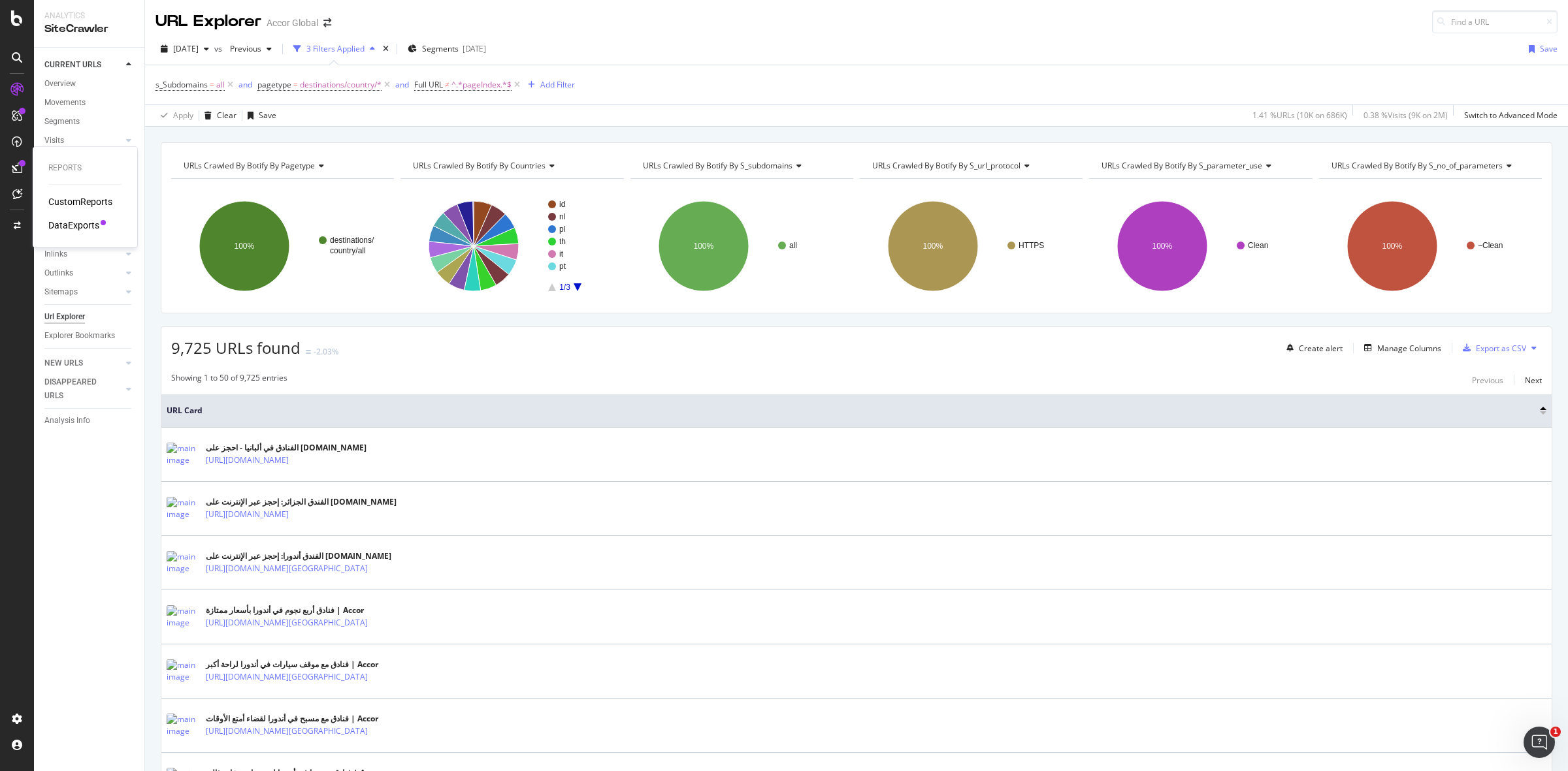
click at [66, 229] on div "DataExports" at bounding box center [74, 225] width 51 height 13
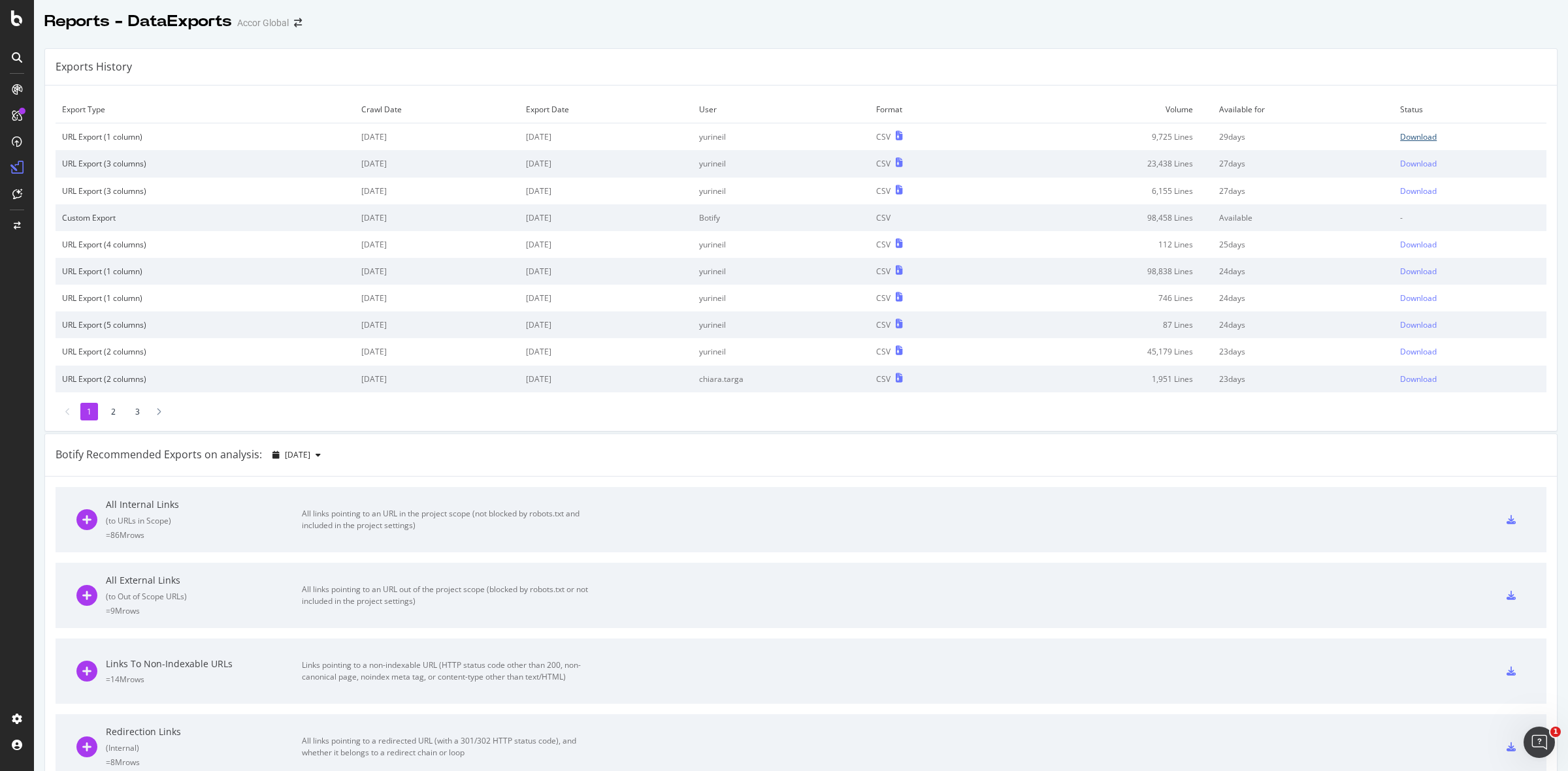
click at [1404, 138] on div "Download" at bounding box center [1417, 136] width 36 height 12
